Goal: Task Accomplishment & Management: Complete application form

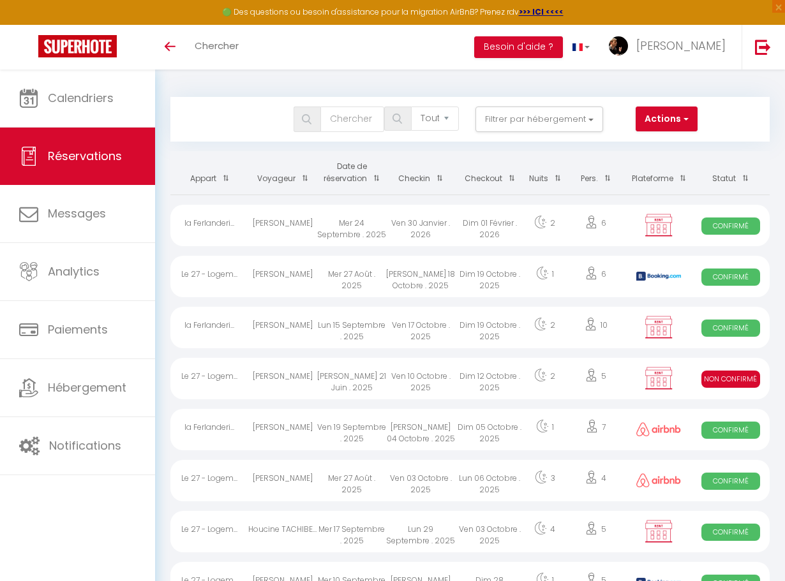
select select "not_cancelled"
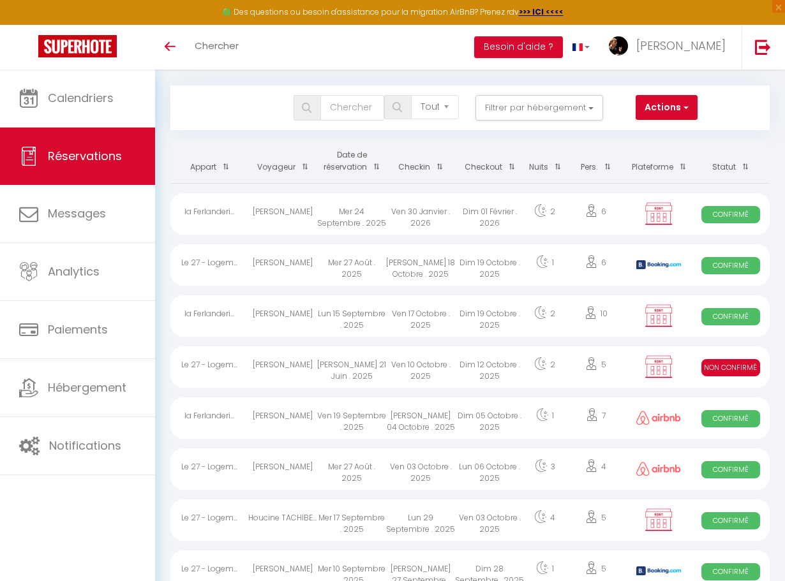
scroll to position [17, 0]
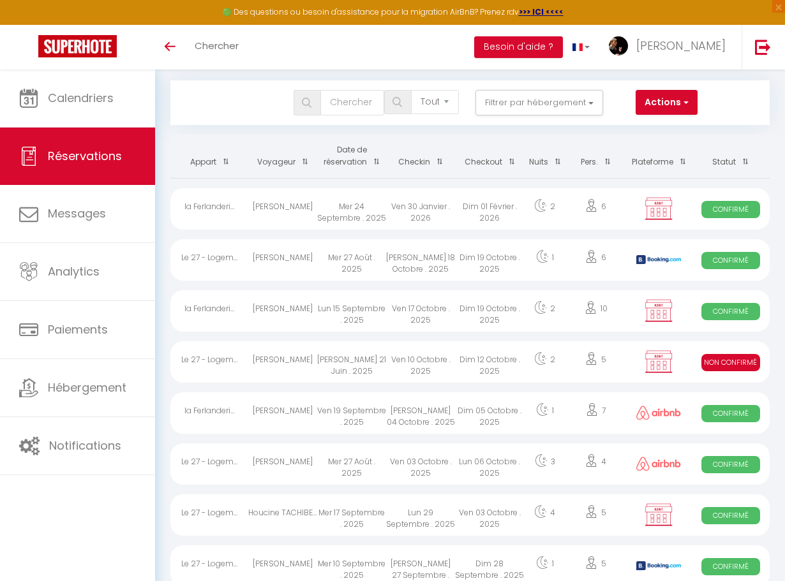
click at [295, 362] on div "[PERSON_NAME]" at bounding box center [282, 361] width 69 height 41
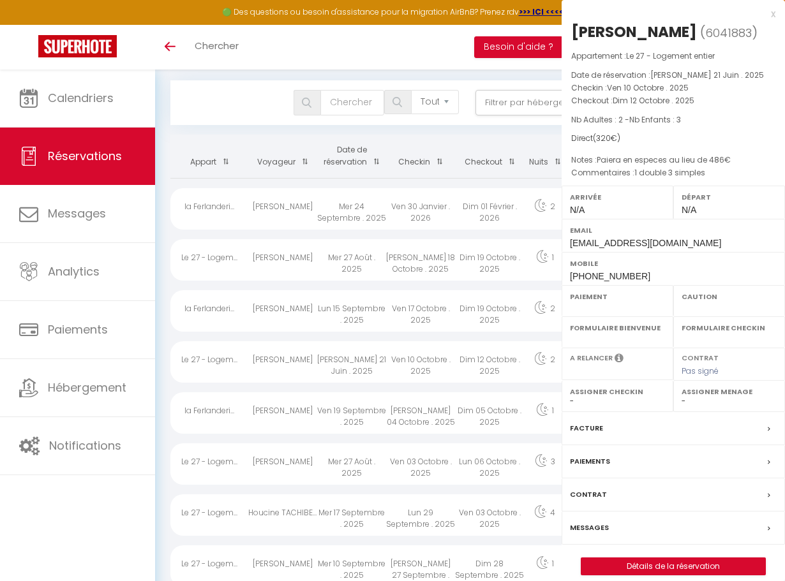
select select "KO"
select select "0"
select select "1"
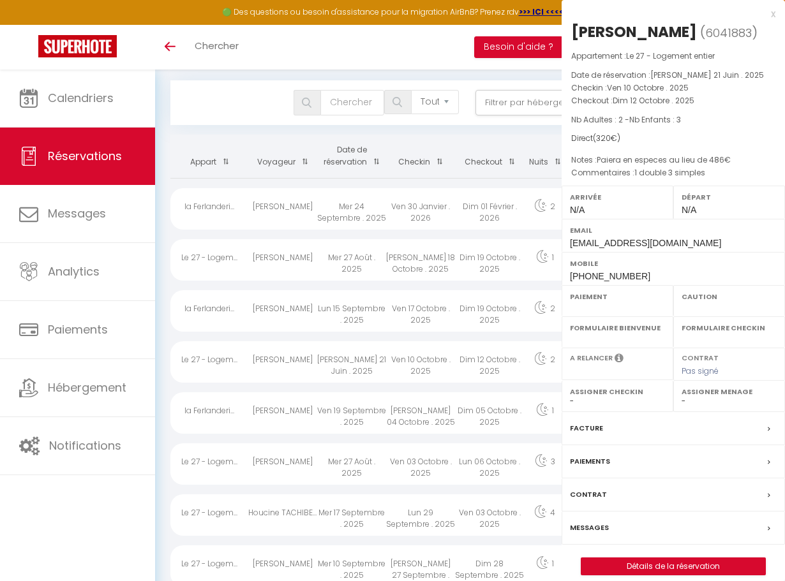
select select
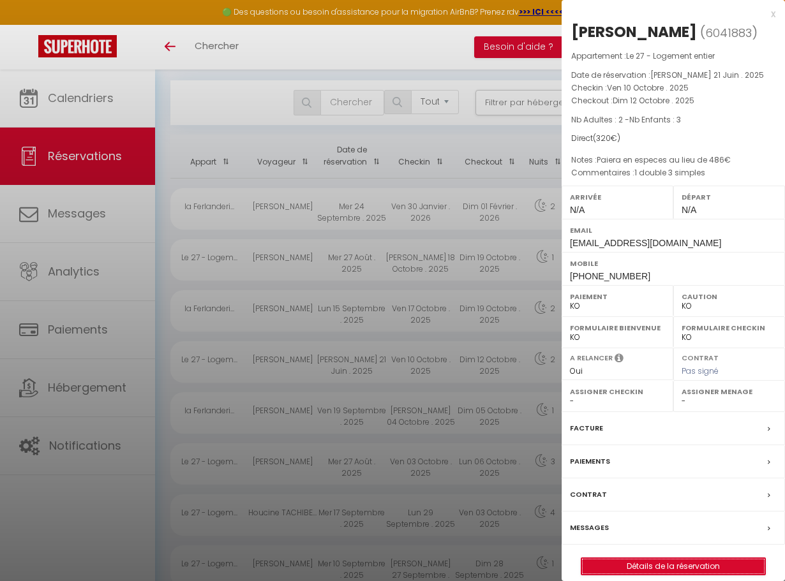
click at [656, 568] on link "Détails de la réservation" at bounding box center [673, 566] width 184 height 17
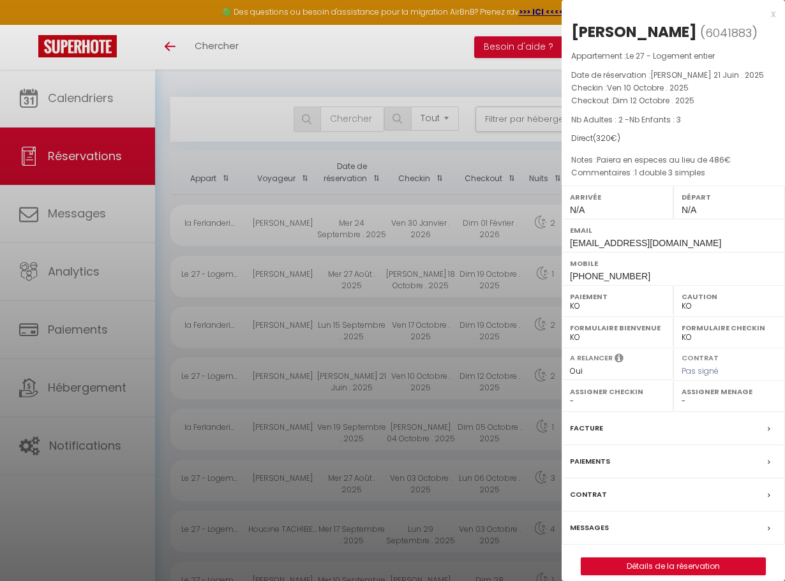
select select
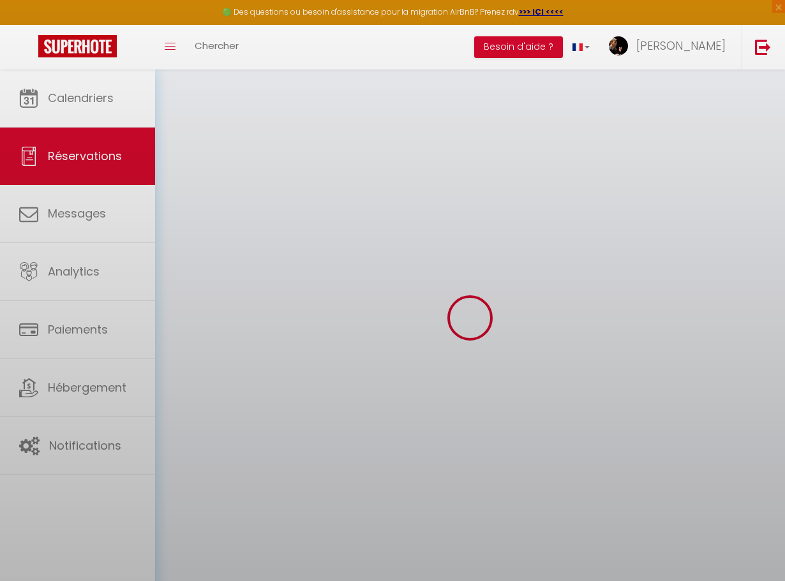
select select
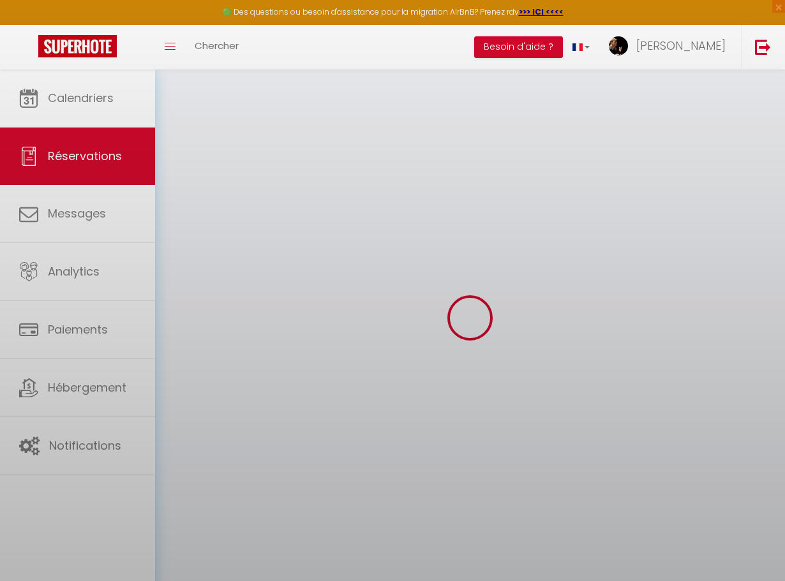
select select
checkbox input "false"
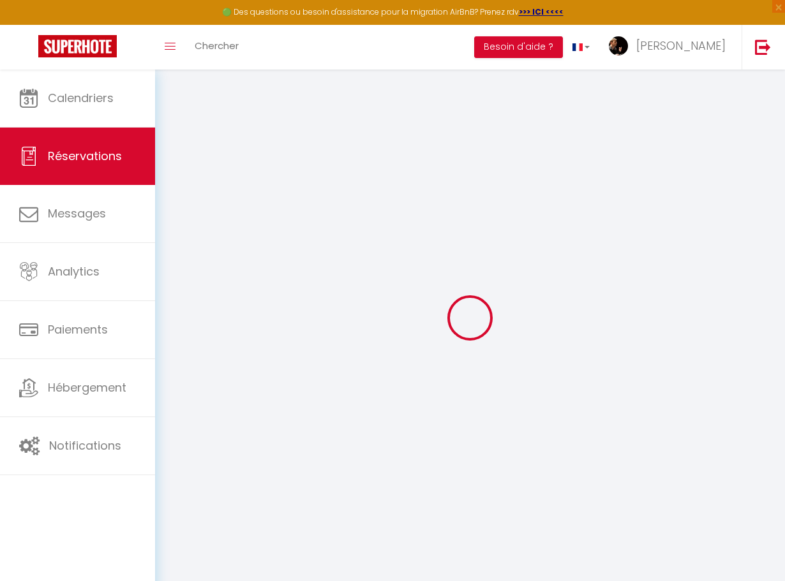
type input "Laetitia"
type input "Binoist"
type input "[EMAIL_ADDRESS][DOMAIN_NAME]"
type input "[PHONE_NUMBER]"
select select "FR"
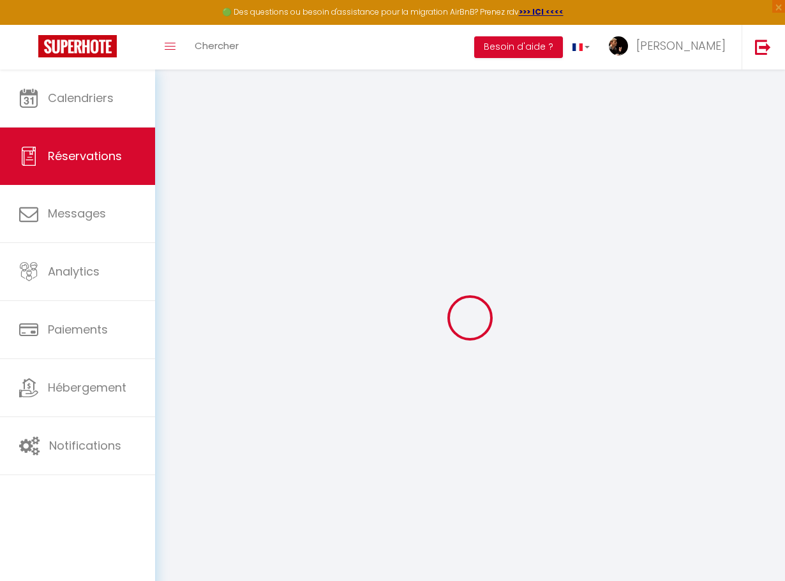
select select "2562"
select select "2"
type input "Ven 10 Octobre 2025"
select select
type input "Dim 12 Octobre 2025"
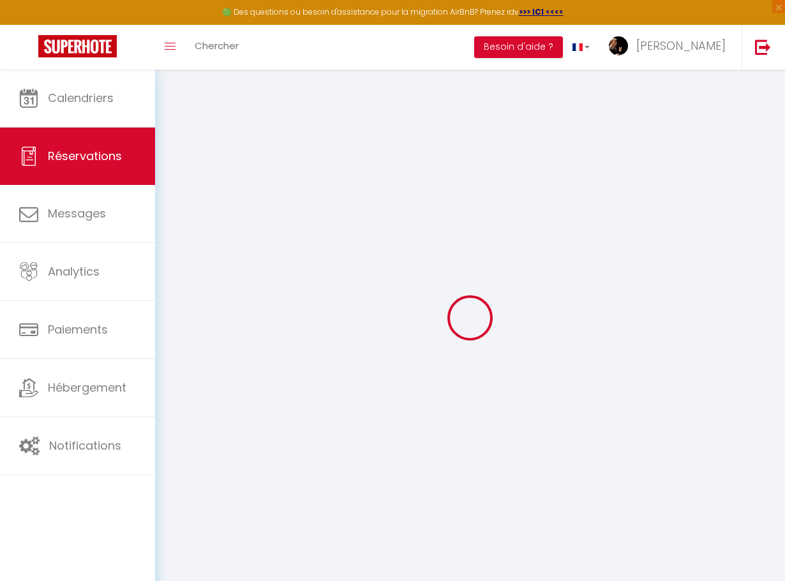
select select
type input "2"
type input "3"
select select "10"
select select
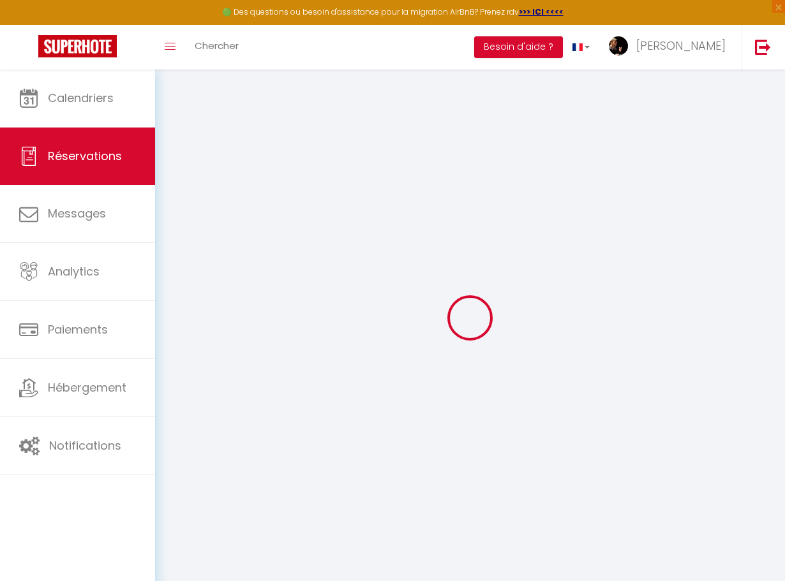
type input "320"
checkbox input "false"
type input "320"
type input "0"
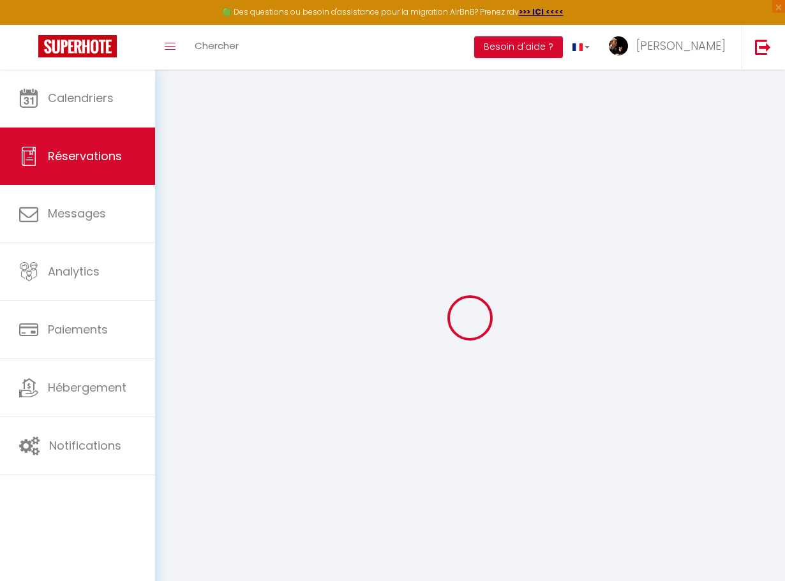
type input "0"
select select
select select "14"
checkbox input "false"
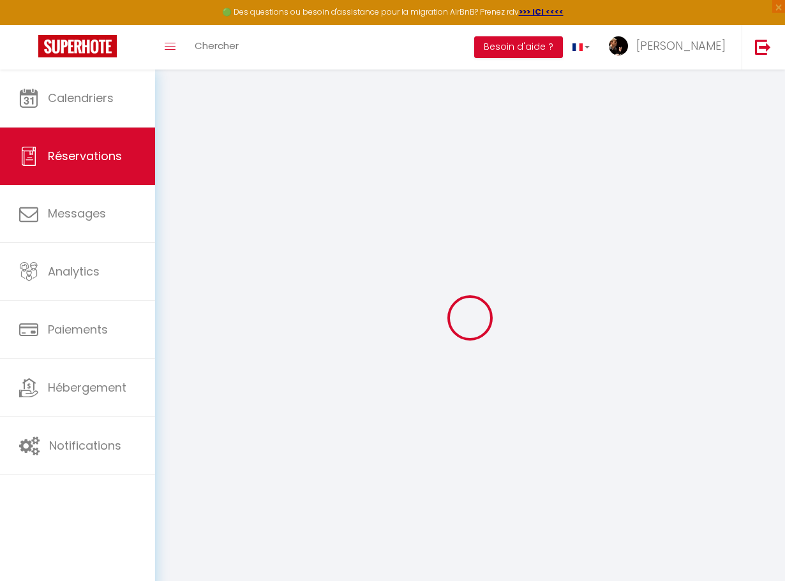
select select
checkbox input "false"
select select
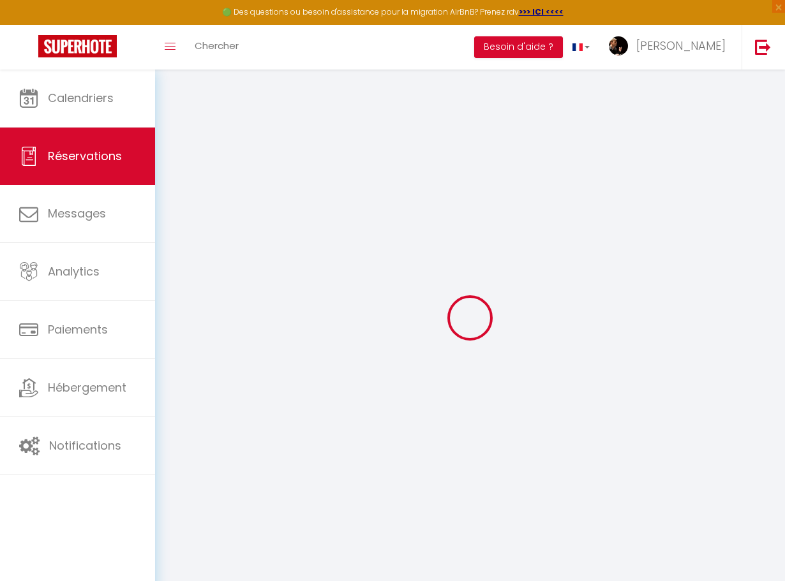
checkbox input "false"
select select
checkbox input "false"
type doubles0 "1 double 3 simples"
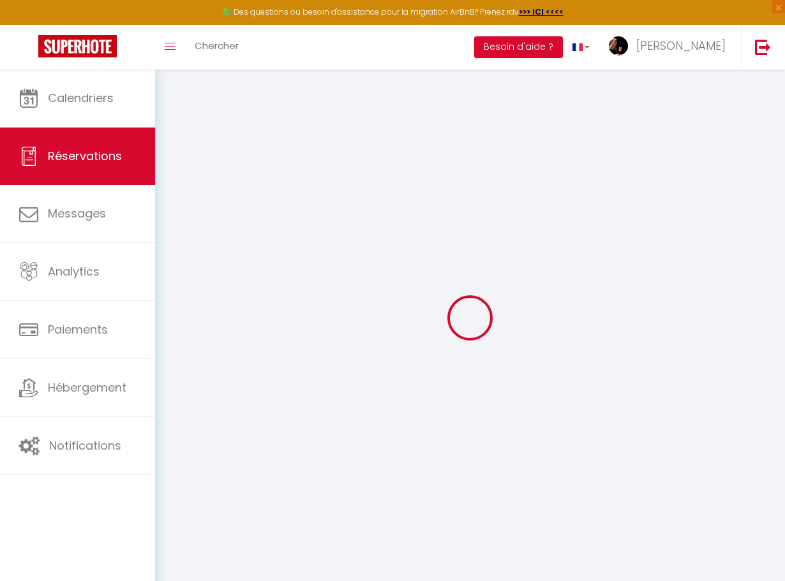
type \ "Paiera en especes au lieu de 486€"
select select
checkbox input "false"
select select
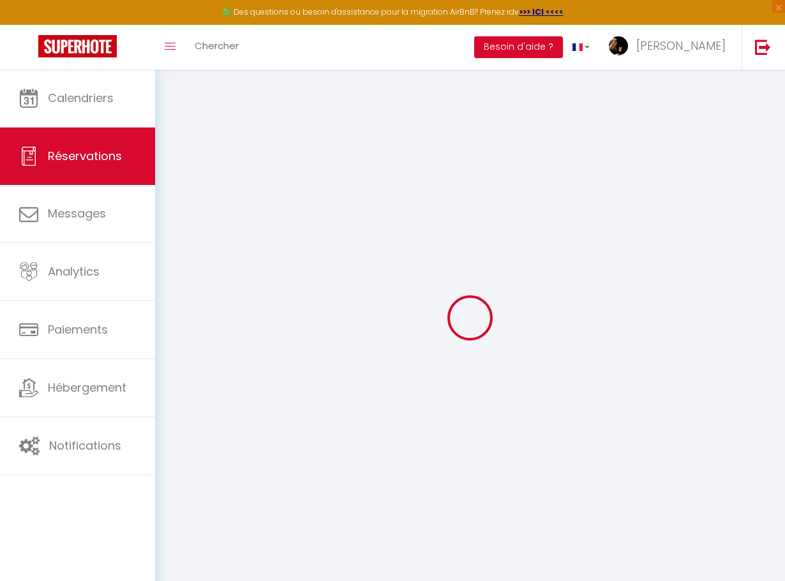
select select
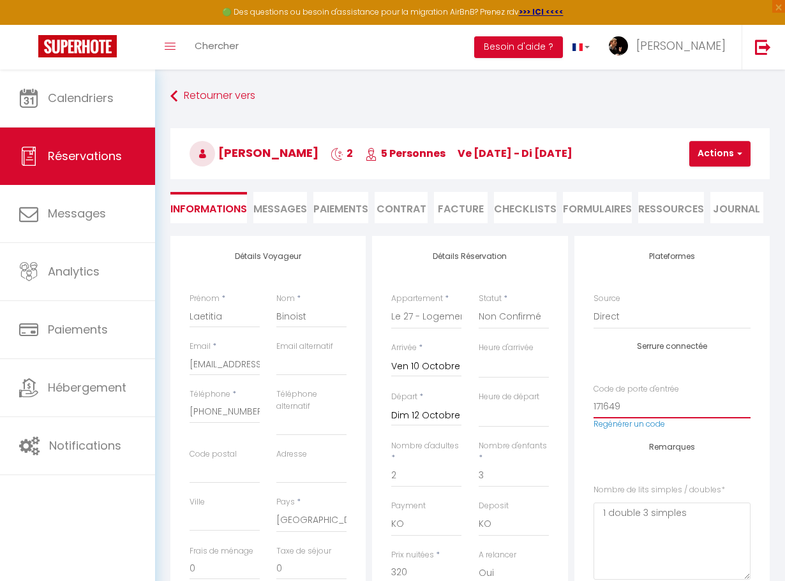
click at [607, 406] on input "171649" at bounding box center [671, 406] width 157 height 23
